Goal: Transaction & Acquisition: Purchase product/service

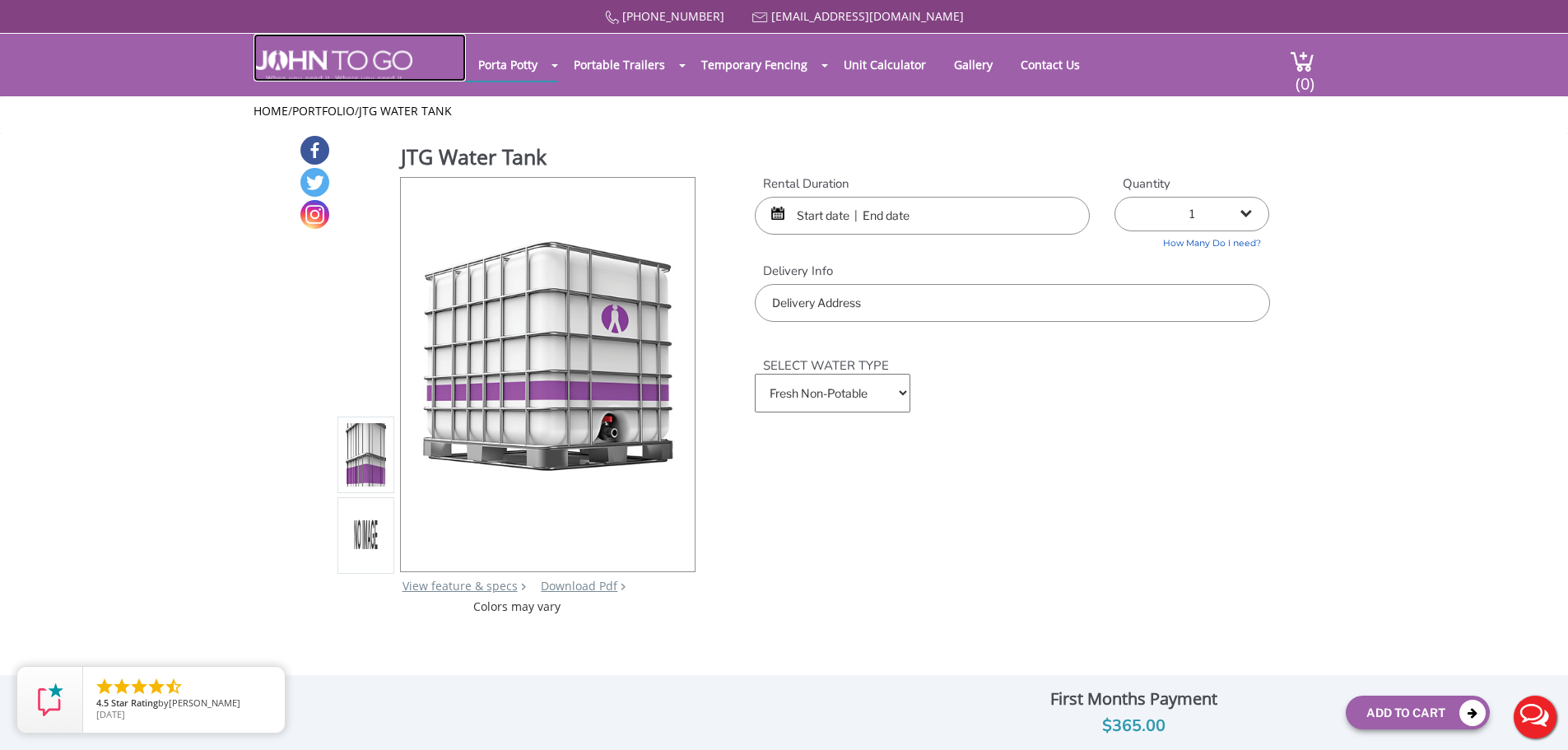
click at [343, 59] on img at bounding box center [332, 65] width 158 height 32
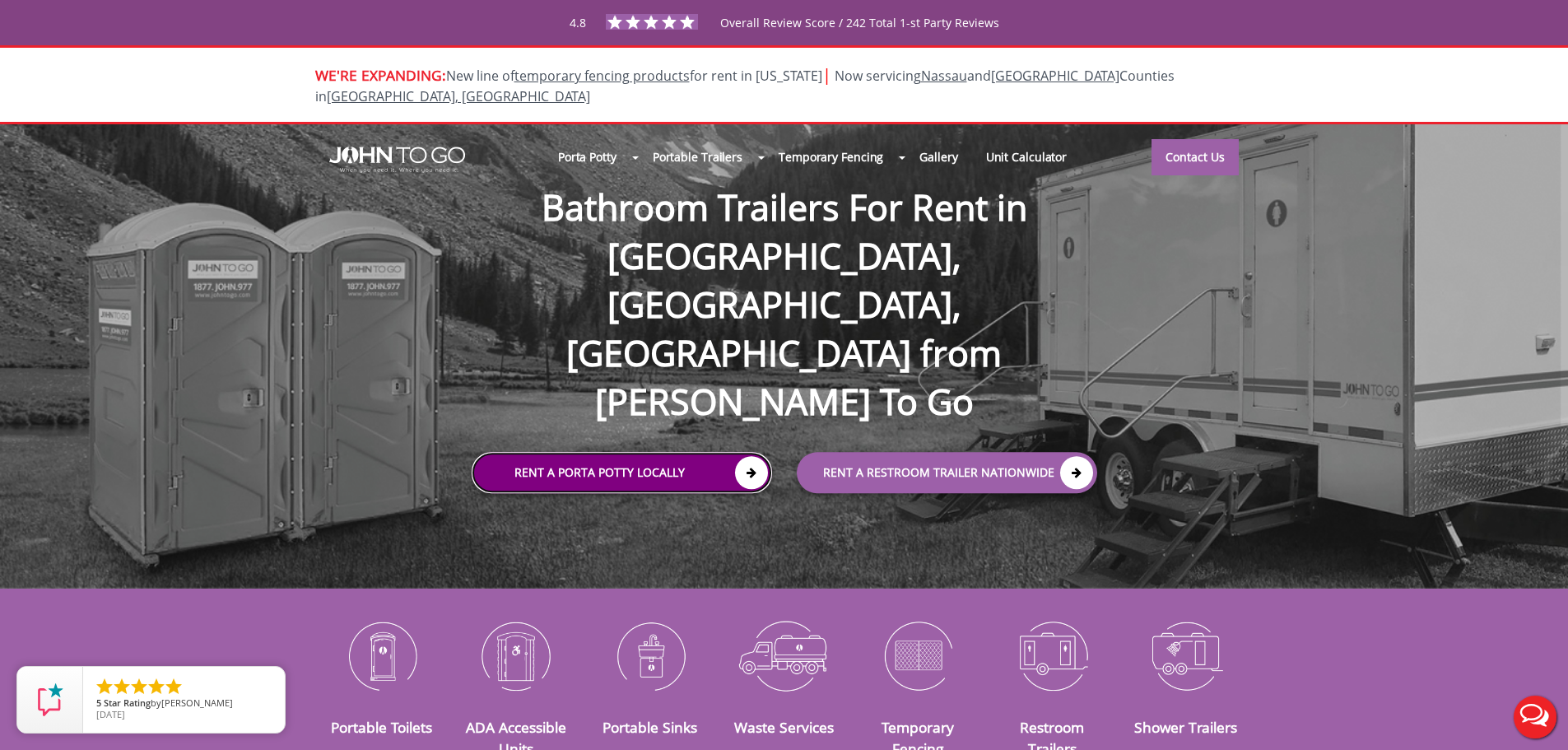
click at [736, 456] on icon at bounding box center [752, 472] width 33 height 33
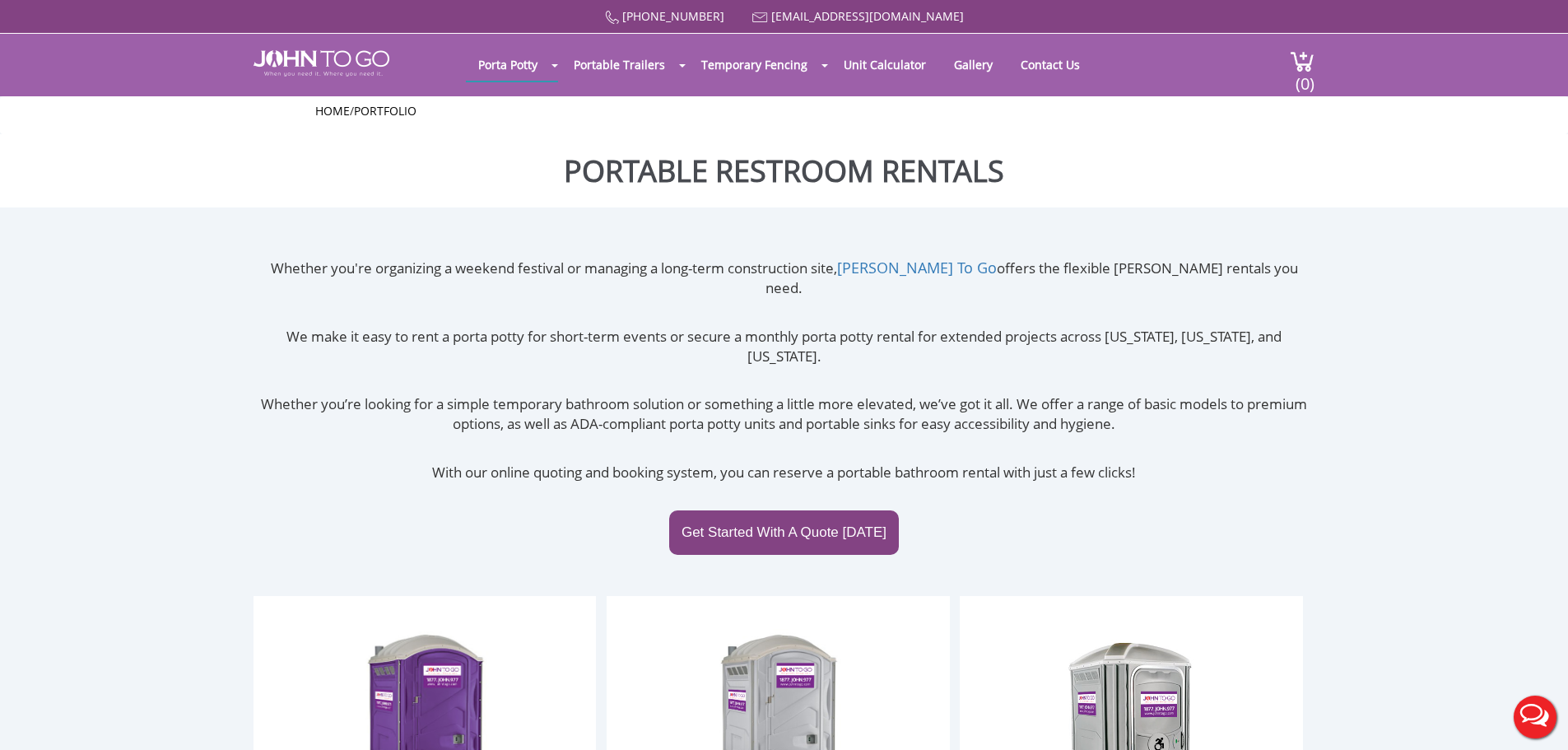
scroll to position [329, 0]
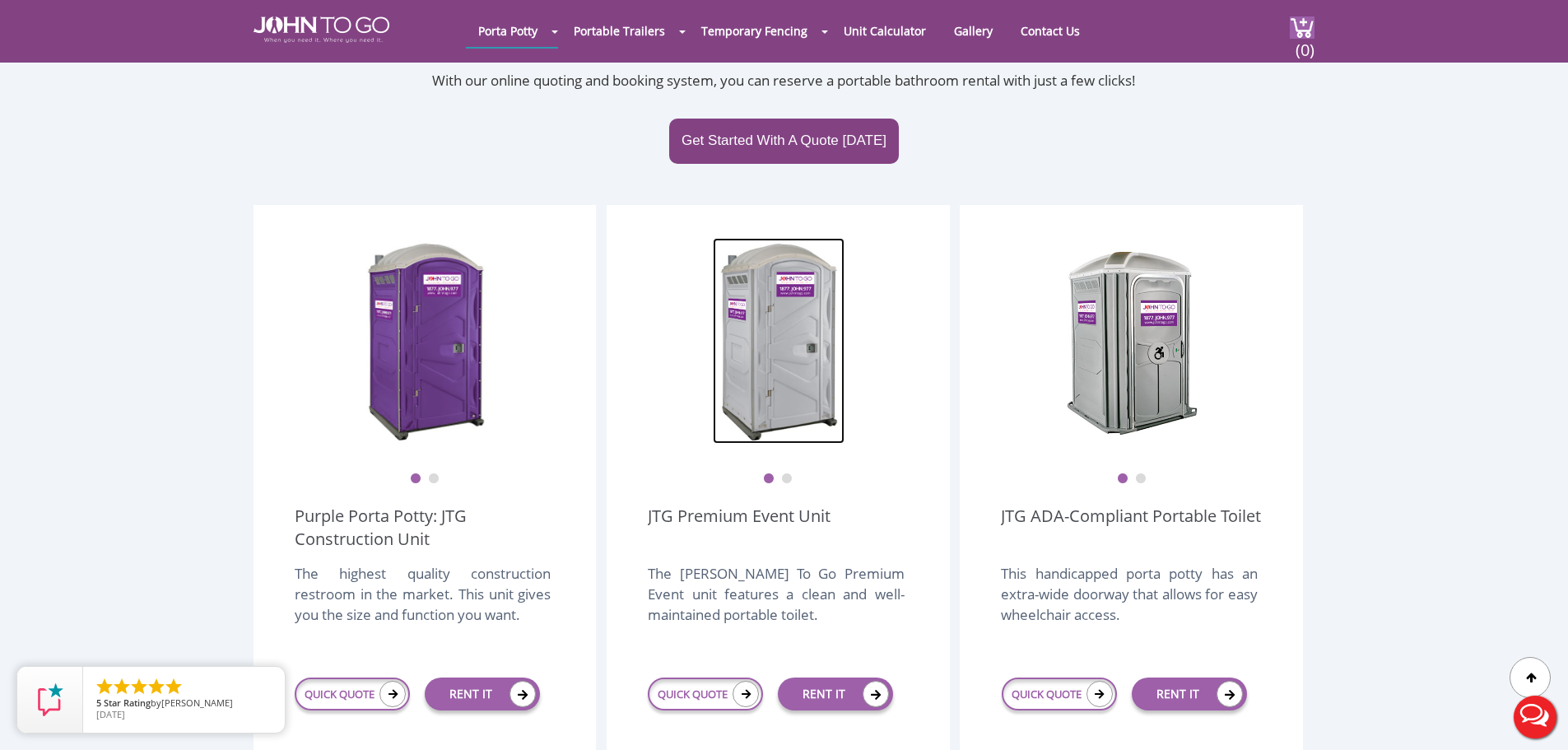
click at [806, 345] on img at bounding box center [779, 341] width 132 height 206
